Goal: Check status: Check status

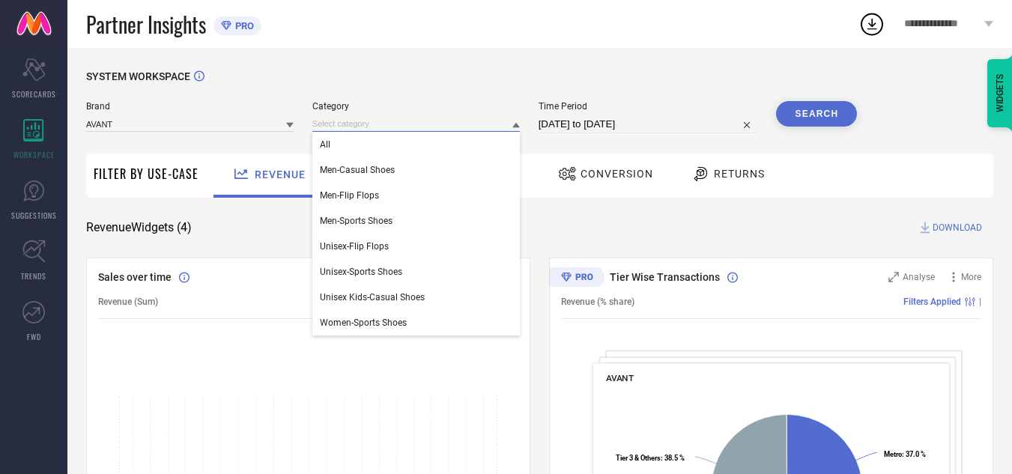
click at [435, 130] on input at bounding box center [416, 124] width 208 height 16
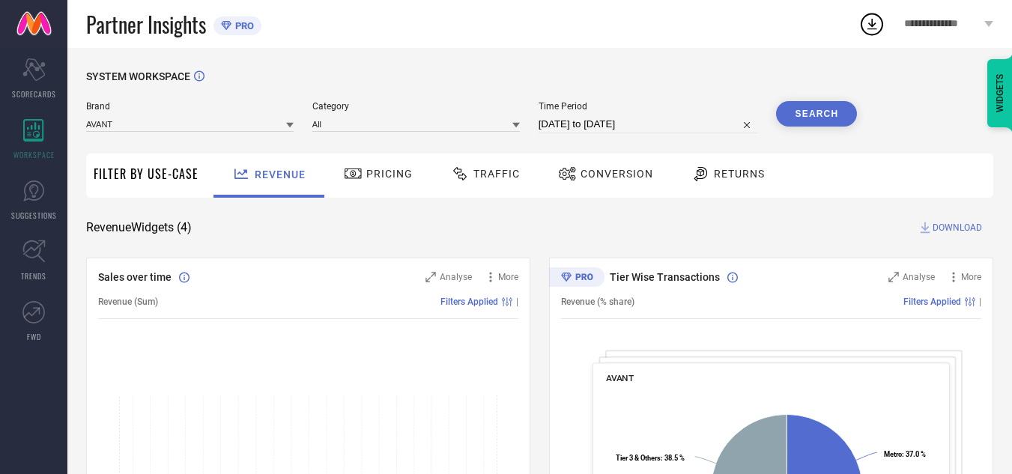
select select "8"
select select "2025"
select select "9"
select select "2025"
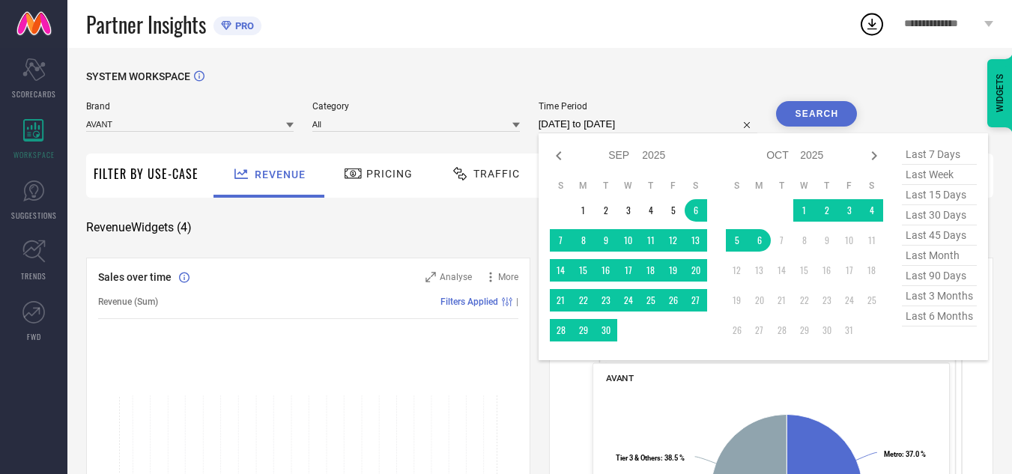
click at [563, 118] on input "[DATE] to [DATE]" at bounding box center [649, 124] width 220 height 18
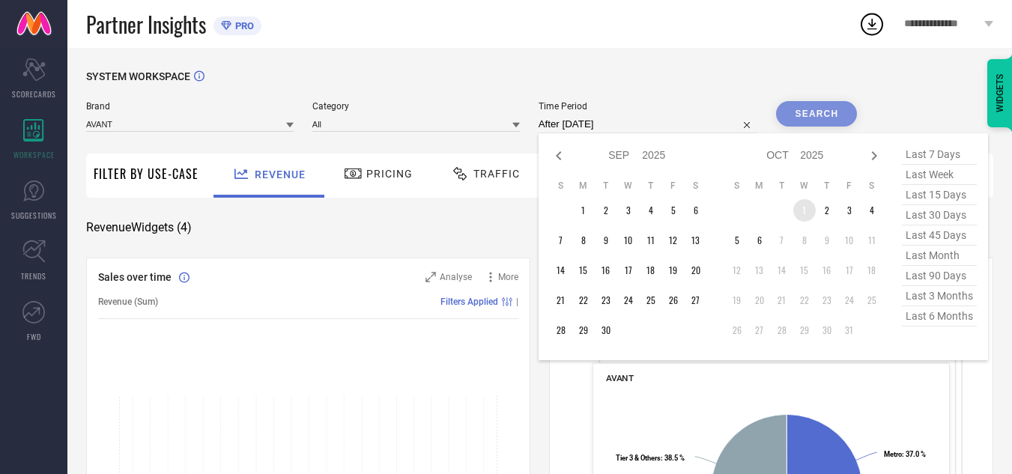
click at [798, 206] on td "1" at bounding box center [804, 210] width 22 height 22
type input "01-10-2025 to 06-10-2025"
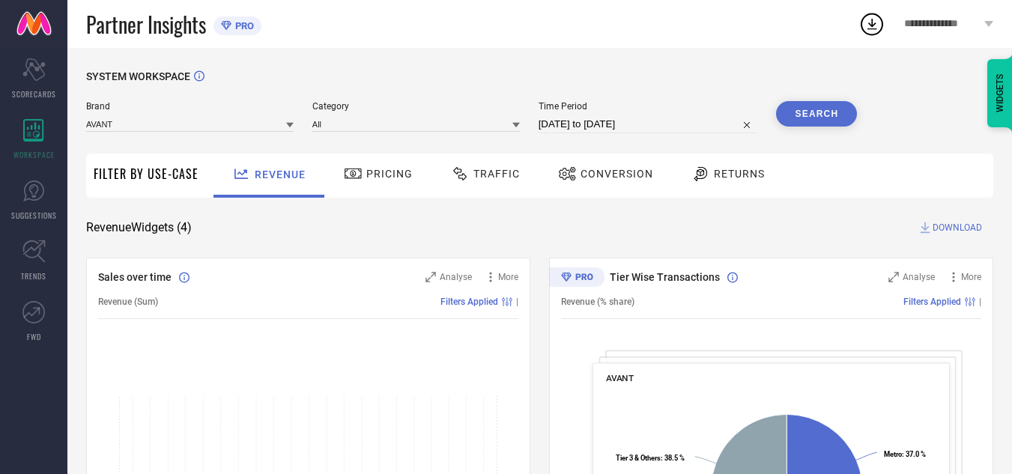
click at [820, 116] on button "Search" at bounding box center [816, 113] width 81 height 25
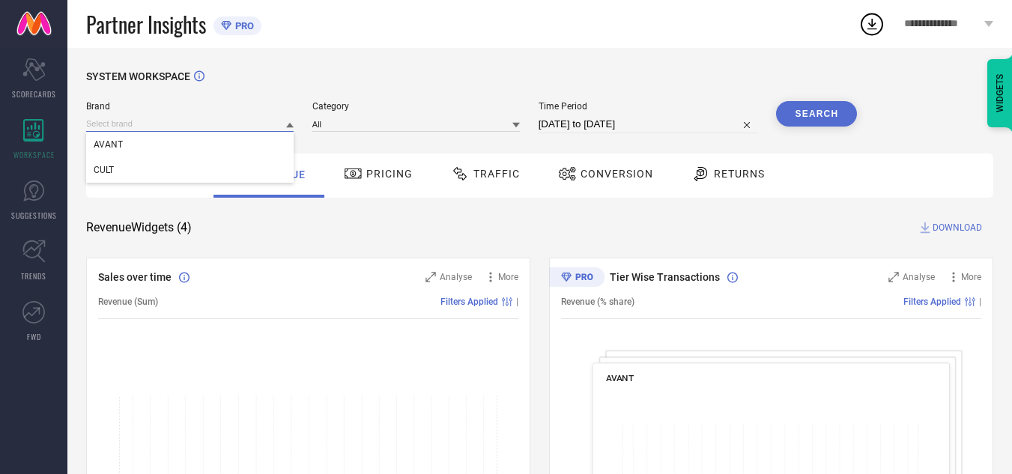
click at [229, 124] on input at bounding box center [190, 124] width 208 height 16
click at [240, 176] on div "CULT" at bounding box center [190, 169] width 208 height 25
click at [404, 116] on div at bounding box center [416, 123] width 208 height 16
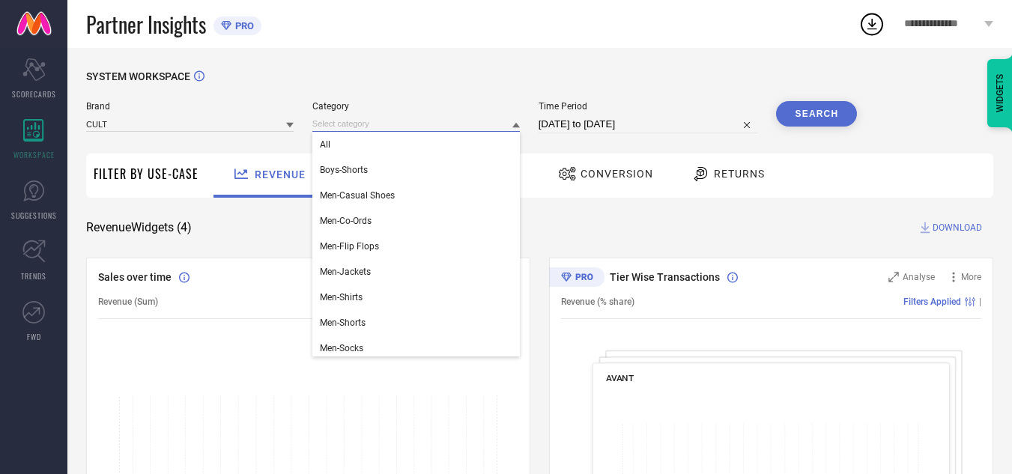
click at [405, 121] on input at bounding box center [416, 124] width 208 height 16
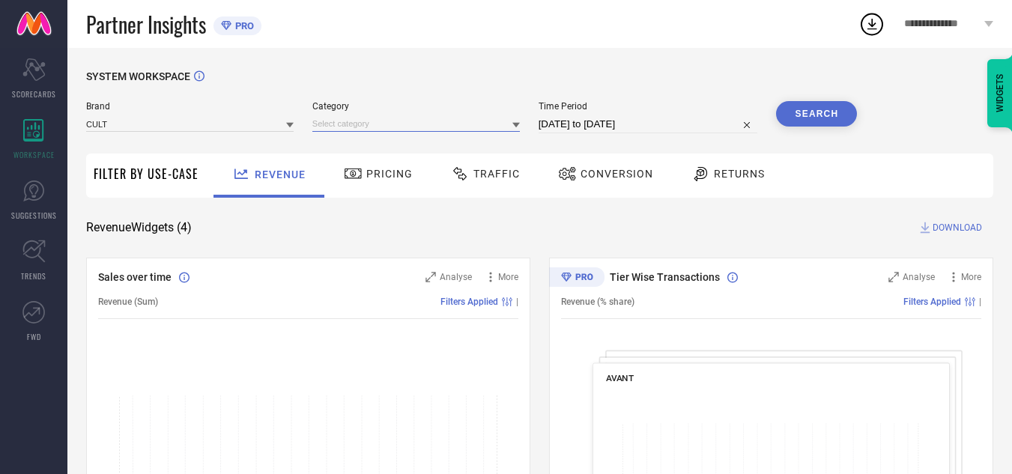
drag, startPoint x: 405, startPoint y: 124, endPoint x: 417, endPoint y: 131, distance: 13.1
click at [417, 131] on input at bounding box center [416, 124] width 208 height 16
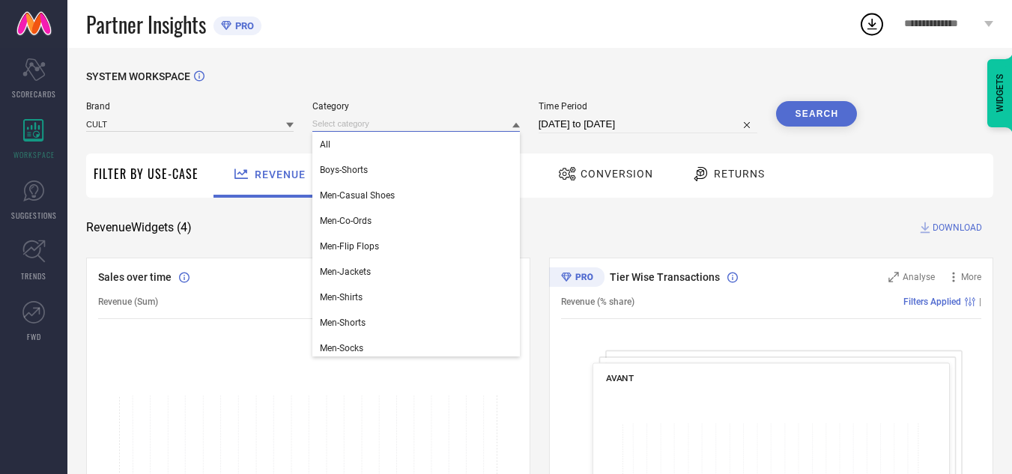
click at [417, 131] on input at bounding box center [416, 124] width 208 height 16
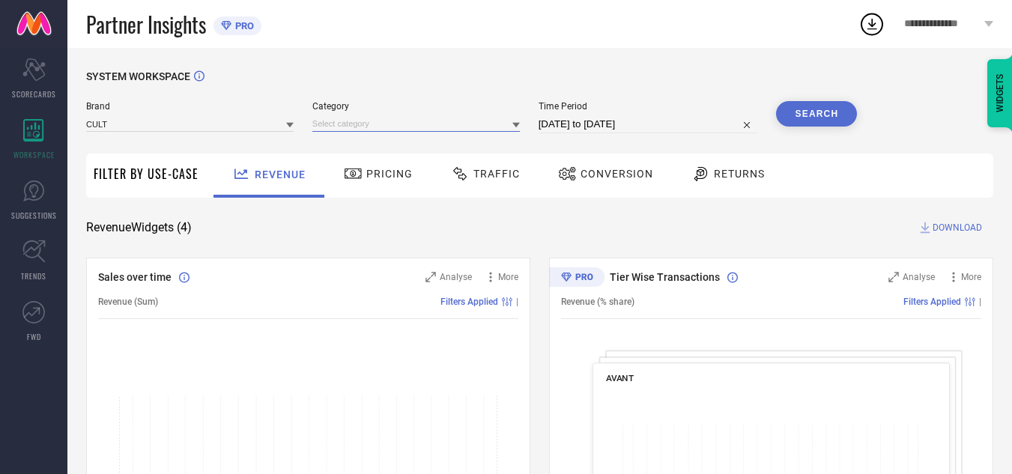
click at [417, 131] on input at bounding box center [416, 124] width 208 height 16
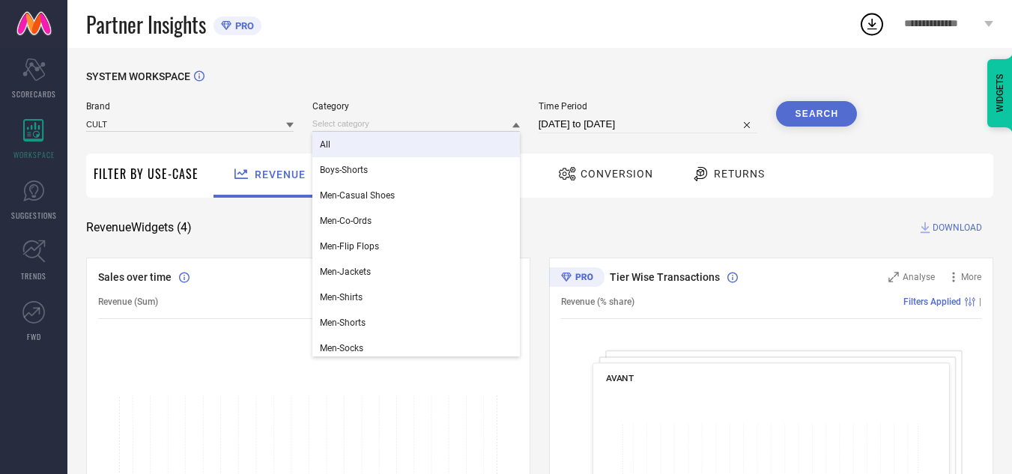
click at [420, 150] on div "All" at bounding box center [416, 144] width 208 height 25
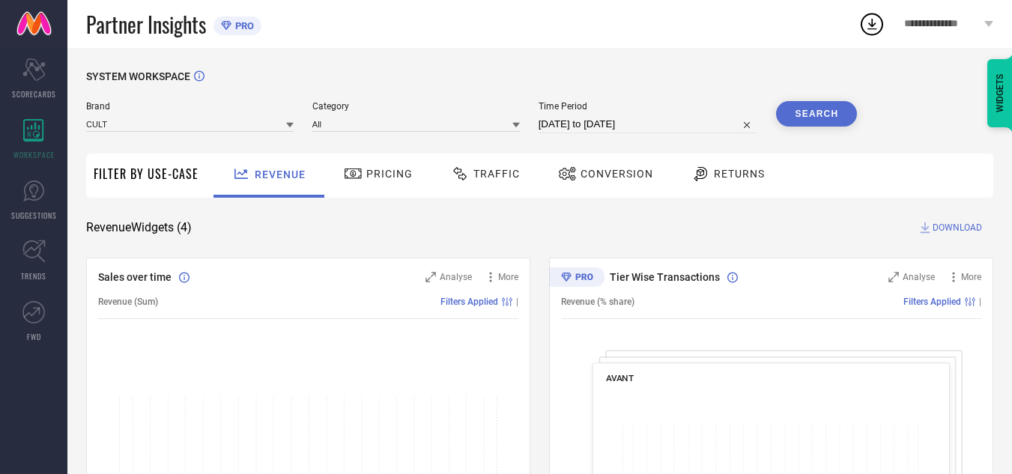
click at [483, 175] on span "Traffic" at bounding box center [497, 174] width 46 height 12
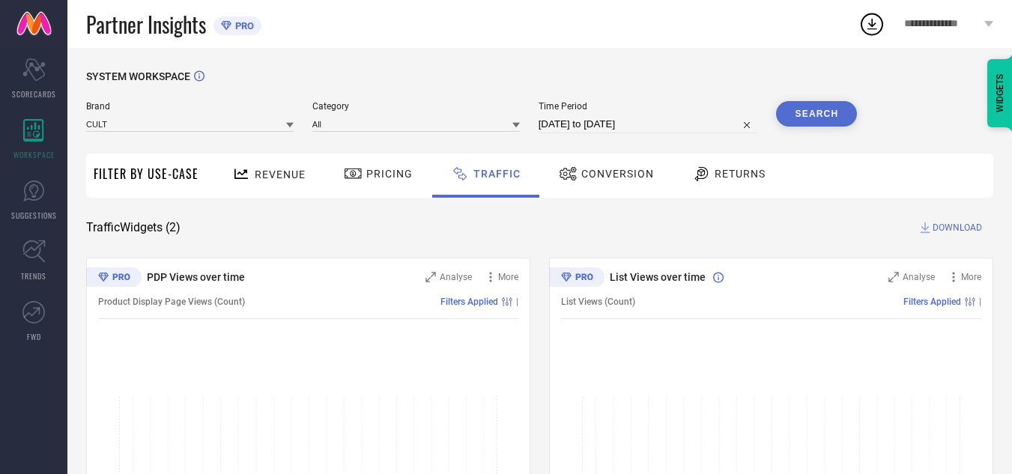
click at [816, 122] on button "Search" at bounding box center [816, 113] width 81 height 25
click at [947, 221] on span "DOWNLOAD" at bounding box center [957, 227] width 49 height 15
